Goal: Task Accomplishment & Management: Complete application form

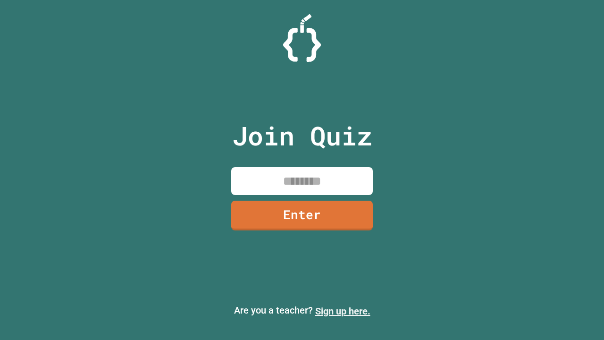
click at [343, 311] on link "Sign up here." at bounding box center [342, 310] width 55 height 11
